Goal: Navigation & Orientation: Understand site structure

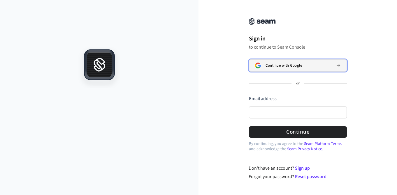
click at [291, 68] on span "Continue with Google" at bounding box center [284, 65] width 36 height 5
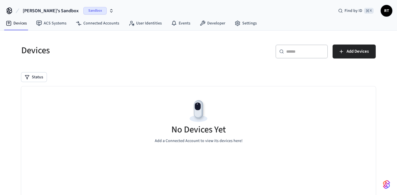
click at [55, 11] on span "[PERSON_NAME]'s Sandbox" at bounding box center [51, 10] width 56 height 7
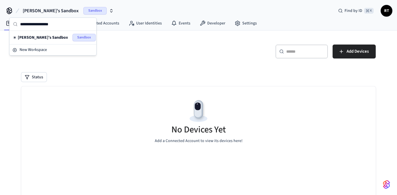
click at [99, 140] on div "No Devices Yet Add a Connected Account to view its devices here!" at bounding box center [198, 121] width 355 height 69
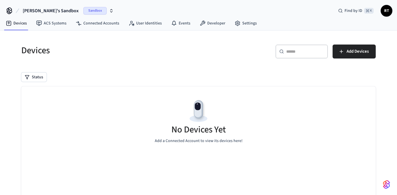
click at [106, 99] on div "No Devices Yet Add a Connected Account to view its devices here!" at bounding box center [198, 121] width 355 height 69
click at [49, 26] on link "ACS Systems" at bounding box center [52, 23] width 40 height 11
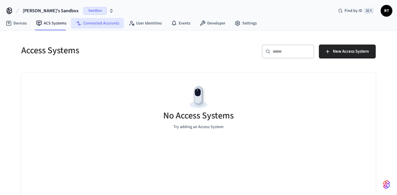
click at [101, 25] on link "Connected Accounts" at bounding box center [97, 23] width 53 height 11
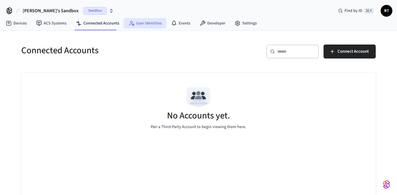
click at [154, 22] on link "User Identities" at bounding box center [145, 23] width 43 height 11
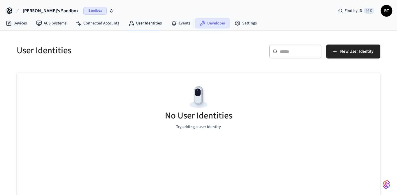
click at [207, 23] on link "Developer" at bounding box center [212, 23] width 35 height 11
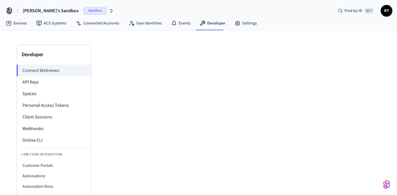
click at [383, 8] on span "RT" at bounding box center [387, 11] width 11 height 11
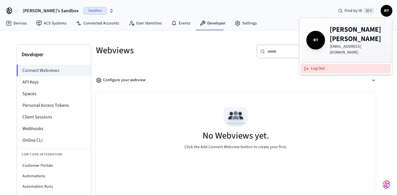
click at [346, 64] on button "Log Out" at bounding box center [346, 69] width 90 height 10
